Goal: Obtain resource: Download file/media

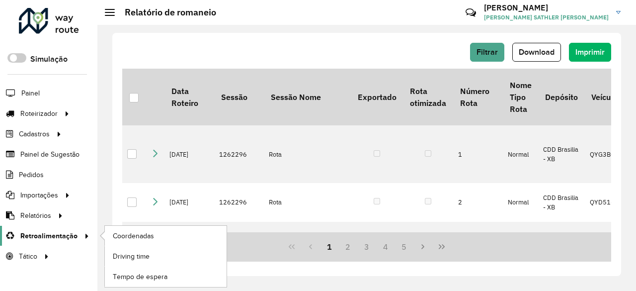
scroll to position [0, 422]
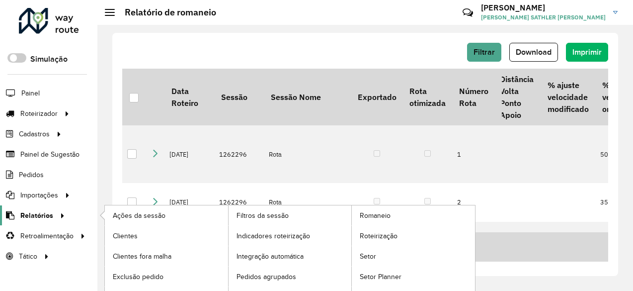
click at [50, 217] on span "Relatórios" at bounding box center [36, 215] width 33 height 10
click at [374, 254] on span "Setor" at bounding box center [368, 256] width 17 height 10
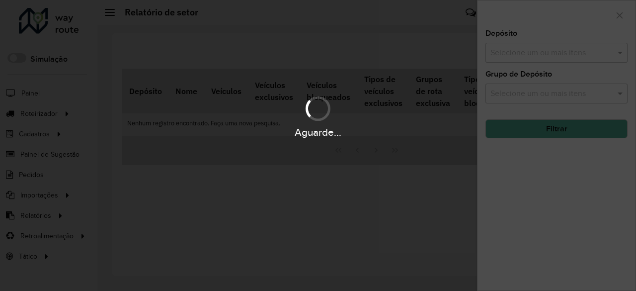
click at [574, 53] on div "Aguarde..." at bounding box center [318, 145] width 636 height 291
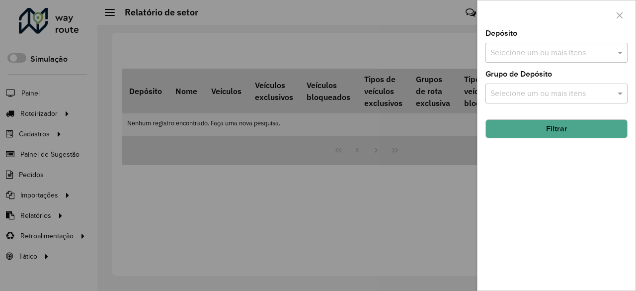
click at [573, 53] on input "text" at bounding box center [551, 53] width 127 height 12
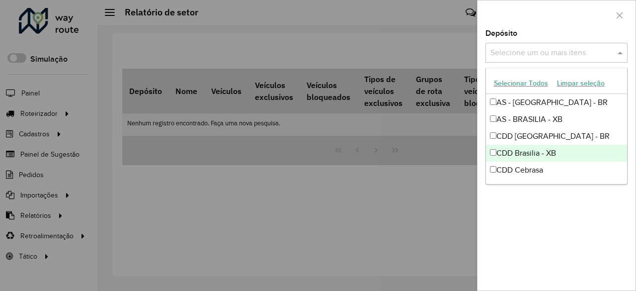
click at [544, 152] on div "CDD Brasilia - XB" at bounding box center [557, 153] width 142 height 17
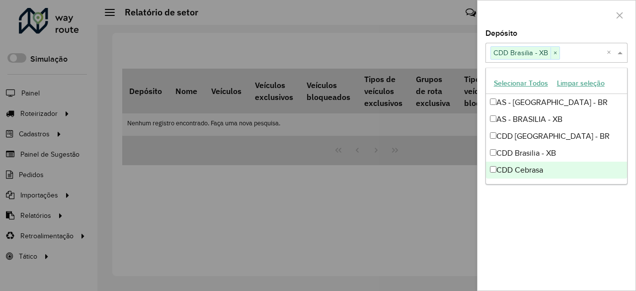
click at [546, 208] on div "Depósito Selecione um ou mais itens CDD Brasilia - XB × × Grupo de Depósito Sel…" at bounding box center [556, 160] width 158 height 260
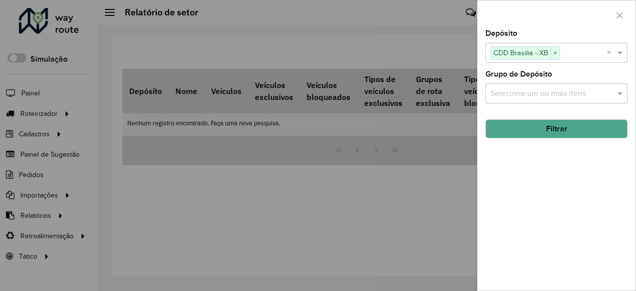
click at [556, 130] on button "Filtrar" at bounding box center [556, 128] width 142 height 19
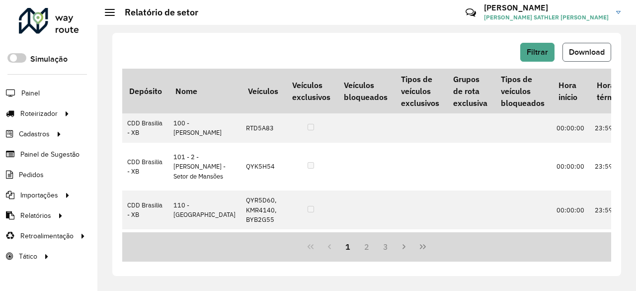
click at [593, 52] on span "Download" at bounding box center [587, 52] width 36 height 8
